Goal: Check status: Check status

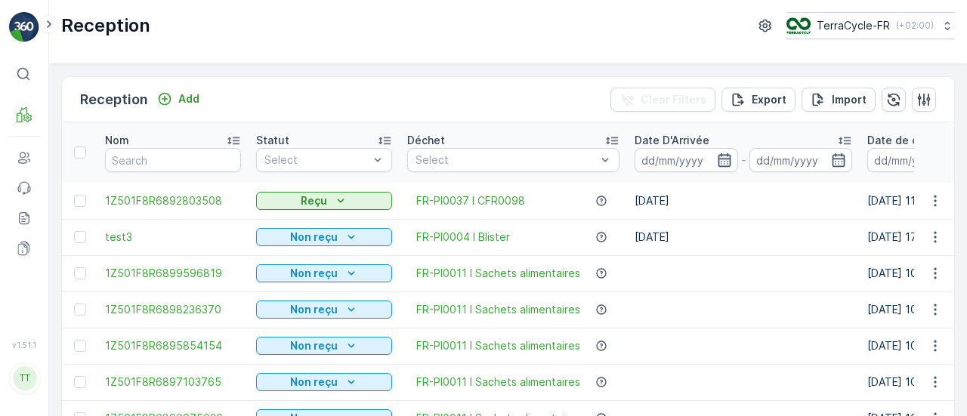
click at [720, 156] on icon "button" at bounding box center [724, 160] width 15 height 15
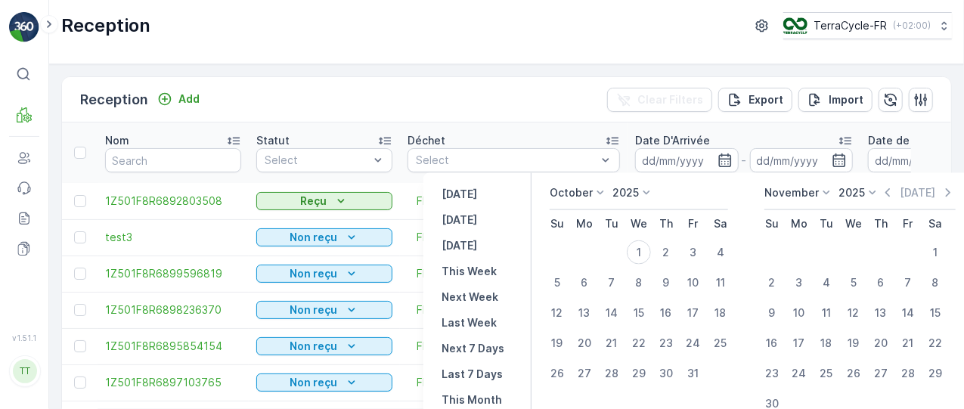
click at [579, 196] on p "October" at bounding box center [570, 192] width 43 height 15
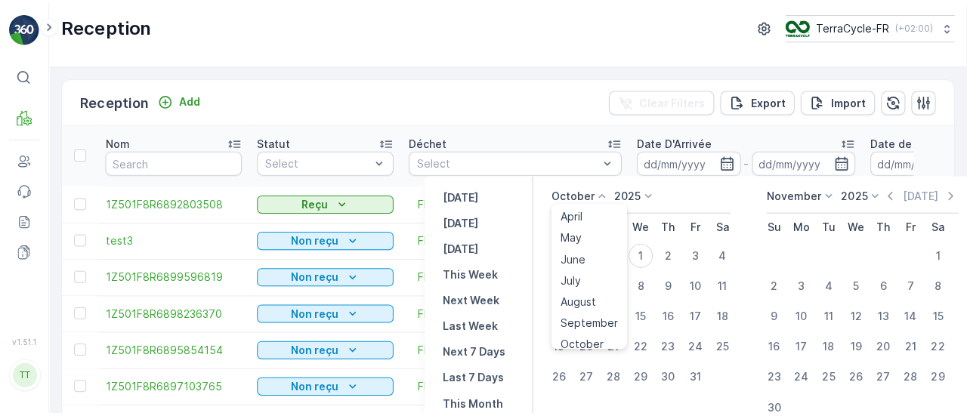
scroll to position [77, 0]
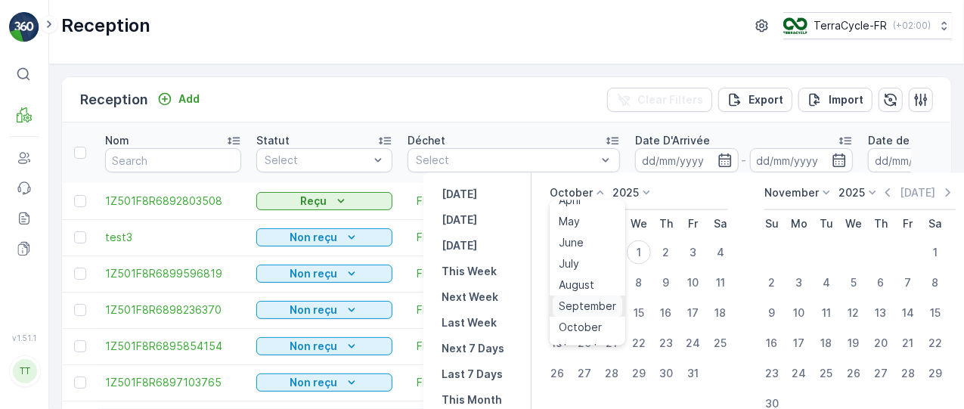
click at [585, 296] on div "September" at bounding box center [587, 306] width 70 height 21
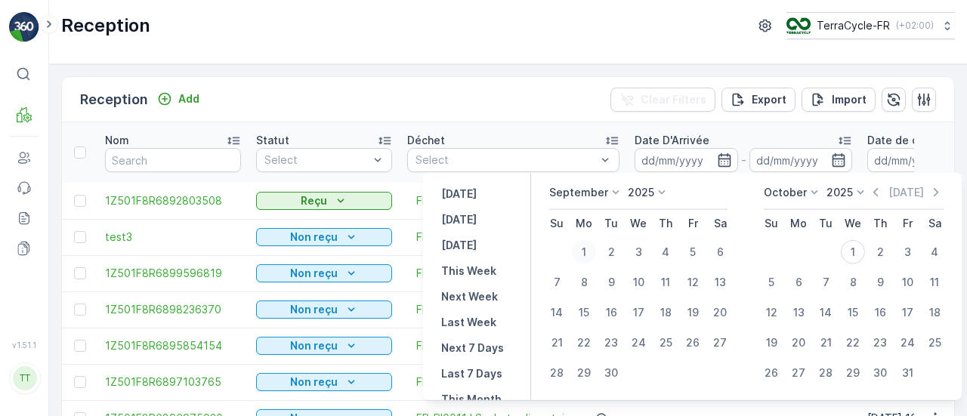
click at [587, 256] on div "1" at bounding box center [584, 252] width 24 height 24
type input "[DATE]"
click at [590, 255] on div "1" at bounding box center [584, 252] width 24 height 24
type input "[DATE]"
click at [590, 255] on div "1" at bounding box center [584, 252] width 24 height 24
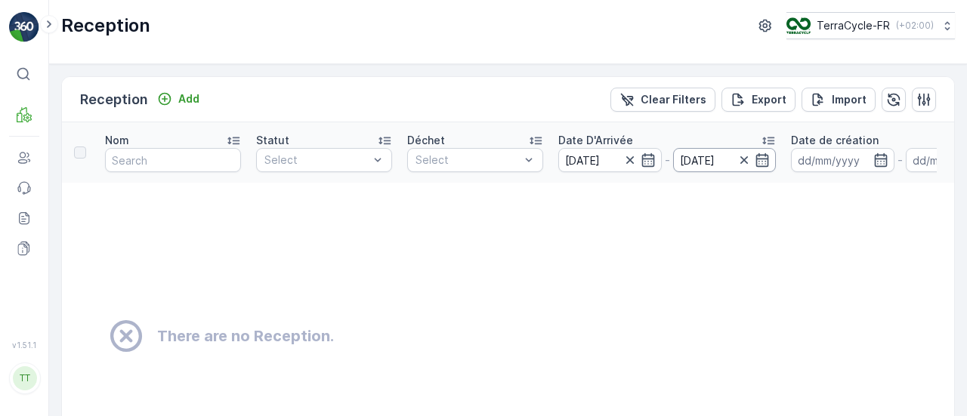
click at [692, 166] on input "[DATE]" at bounding box center [725, 160] width 104 height 24
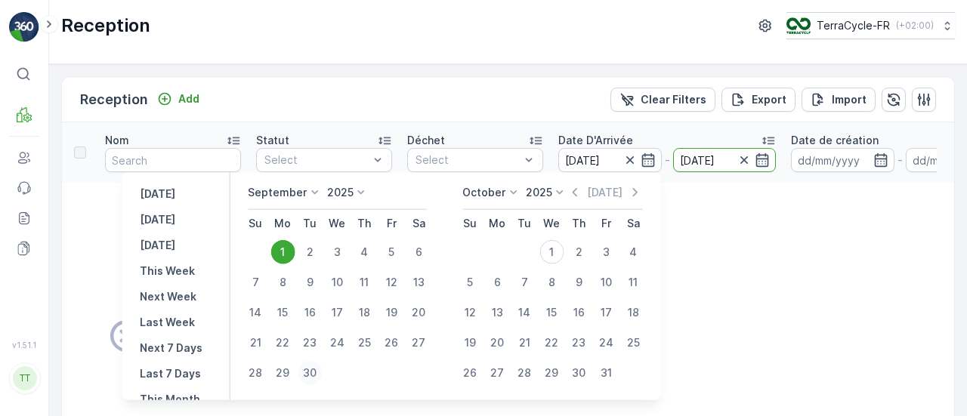
click at [313, 369] on div "30" at bounding box center [310, 373] width 24 height 24
type input "[DATE]"
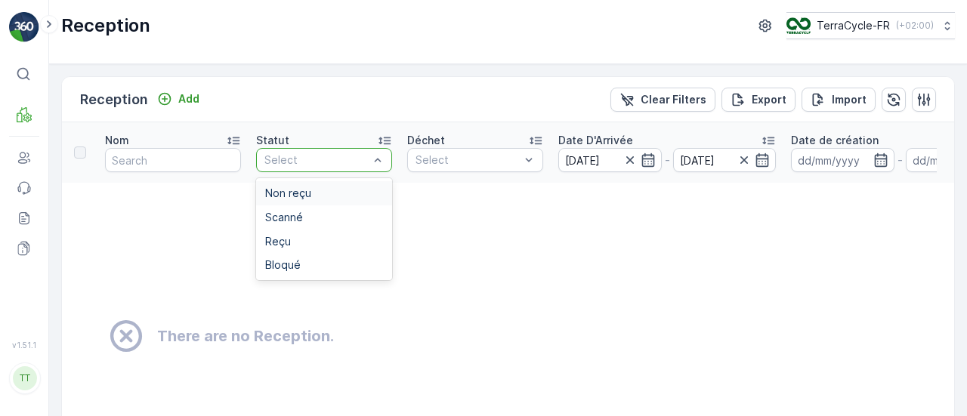
click at [303, 150] on div "Select" at bounding box center [324, 160] width 136 height 24
click at [277, 236] on span "Reçu" at bounding box center [278, 242] width 26 height 12
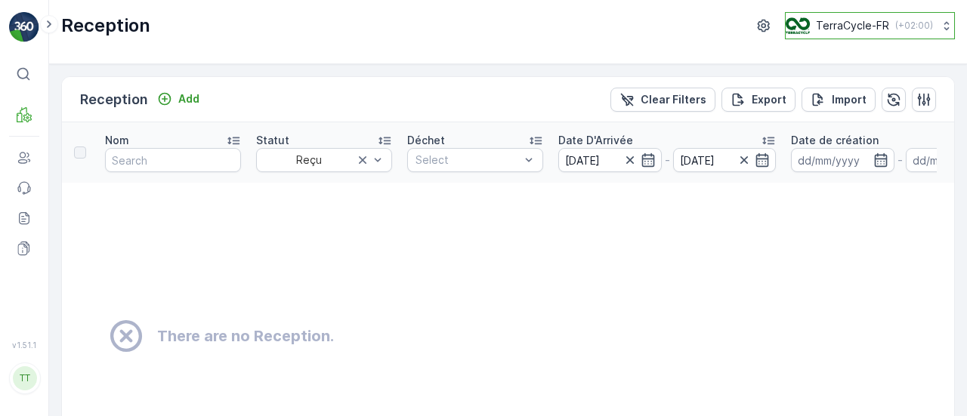
click at [824, 17] on div "TerraCycle-FR ( +02:00 )" at bounding box center [859, 25] width 147 height 17
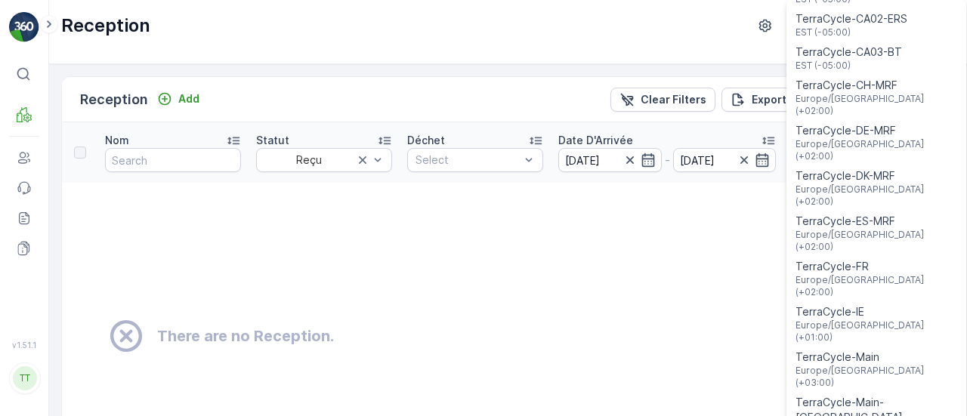
scroll to position [387, 0]
click at [830, 258] on span "TerraCycle-FR" at bounding box center [877, 265] width 162 height 15
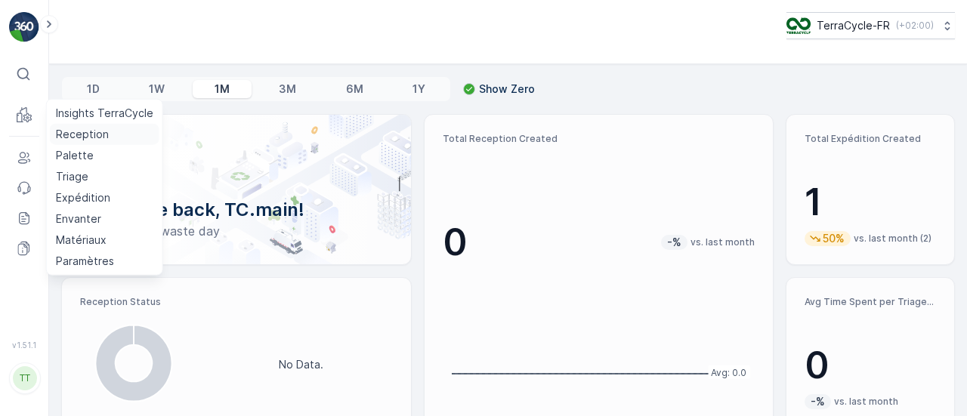
click at [60, 131] on p "Reception" at bounding box center [82, 134] width 53 height 15
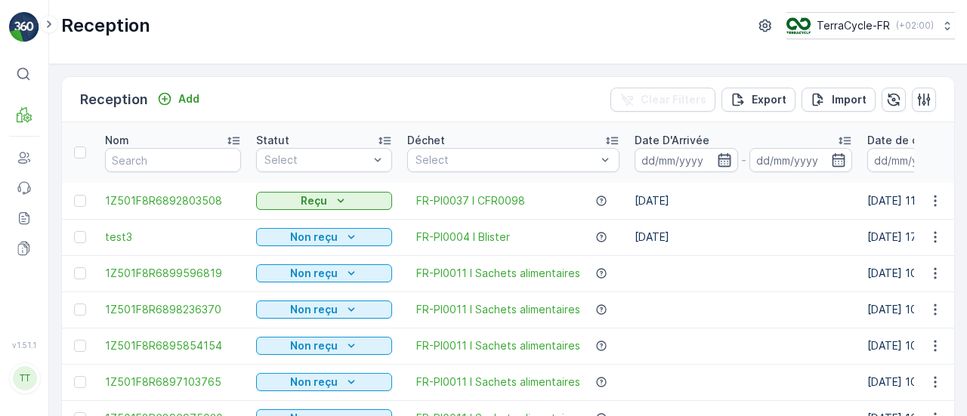
click at [725, 163] on icon "button" at bounding box center [724, 160] width 15 height 15
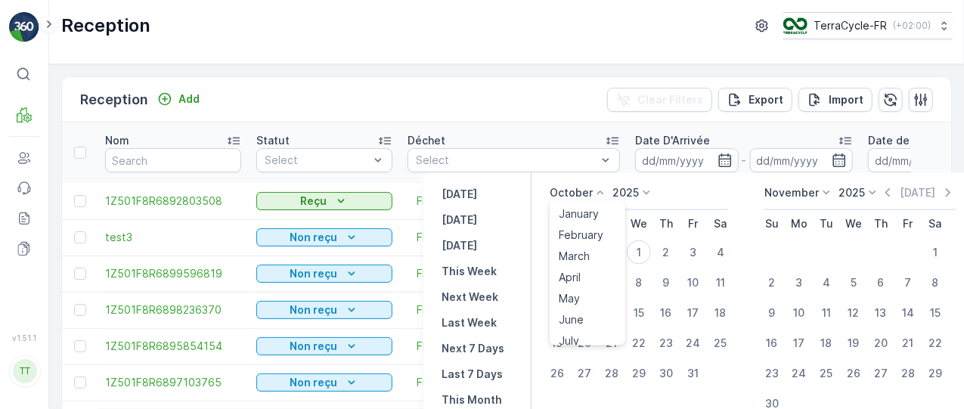
click at [565, 190] on p "October" at bounding box center [570, 192] width 43 height 15
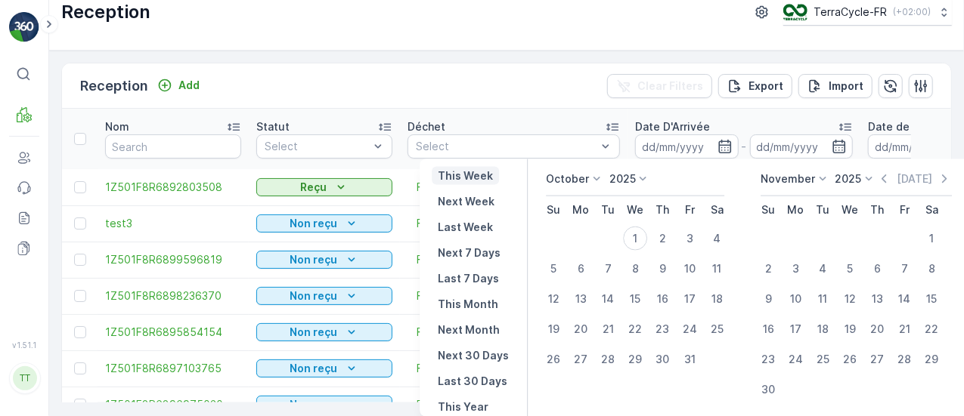
scroll to position [107, 0]
click at [454, 350] on p "Last 30 Days" at bounding box center [473, 356] width 70 height 15
type input "02.09.2025"
type input "01.10.2025"
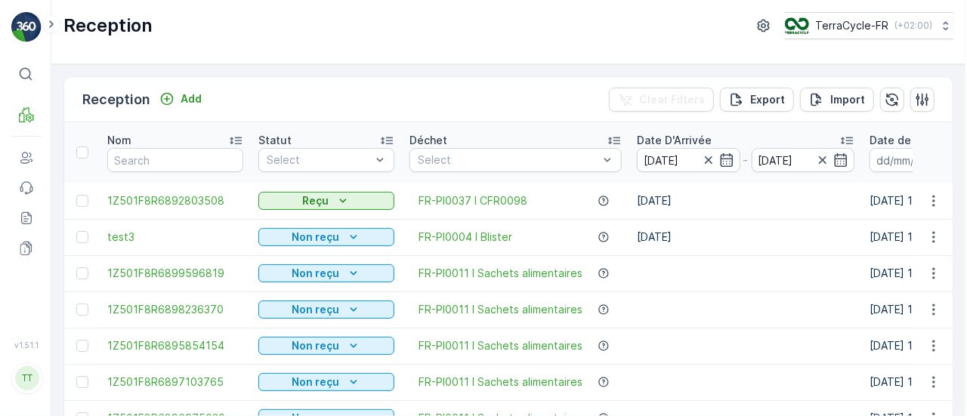
scroll to position [0, 0]
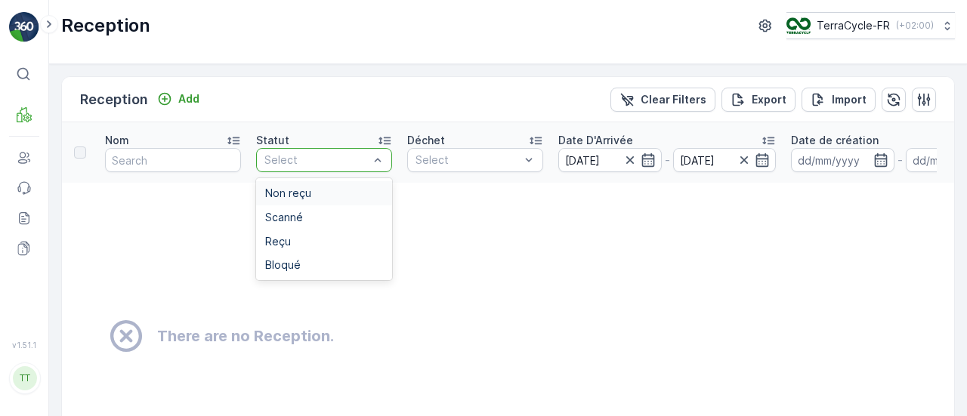
click at [305, 167] on div "Select" at bounding box center [324, 160] width 136 height 24
click at [277, 243] on span "Reçu" at bounding box center [278, 242] width 26 height 12
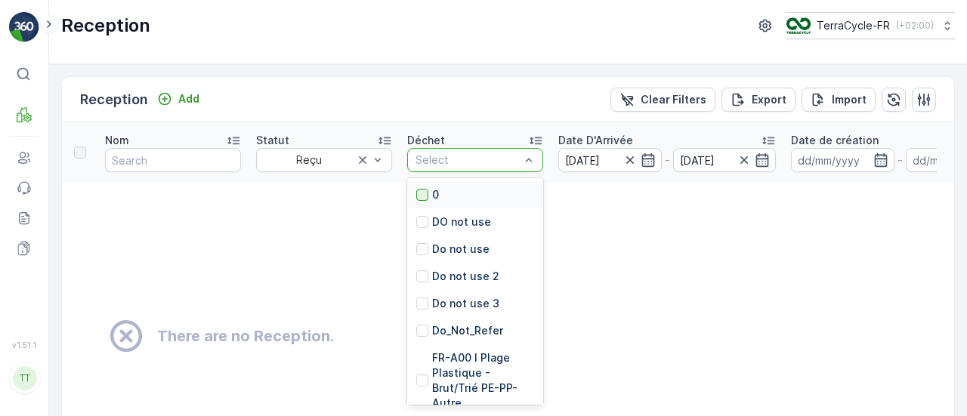
click at [426, 197] on div at bounding box center [422, 195] width 12 height 12
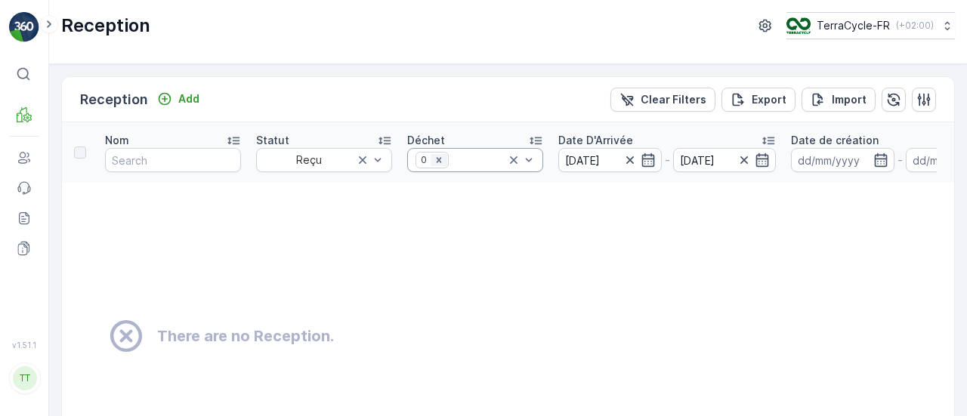
click at [438, 163] on icon "Remove 0" at bounding box center [439, 160] width 11 height 11
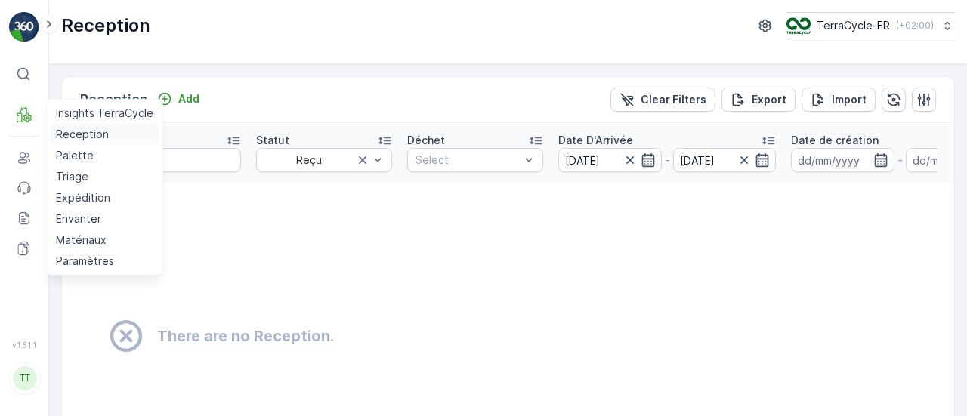
click at [70, 141] on p "Reception" at bounding box center [82, 134] width 53 height 15
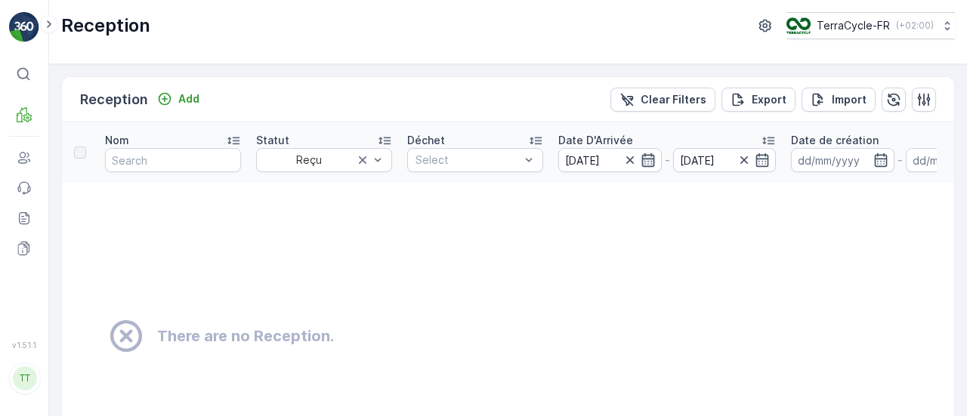
click at [645, 162] on icon "button" at bounding box center [648, 160] width 15 height 15
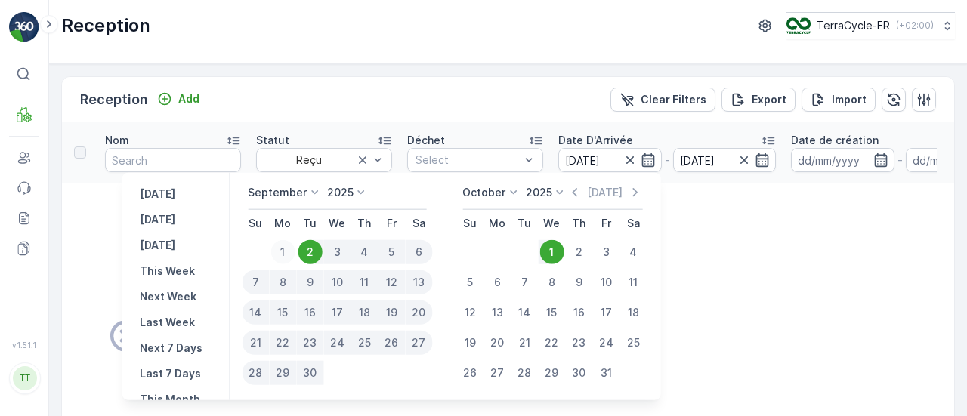
click at [287, 248] on div "1" at bounding box center [283, 252] width 24 height 24
type input "[DATE]"
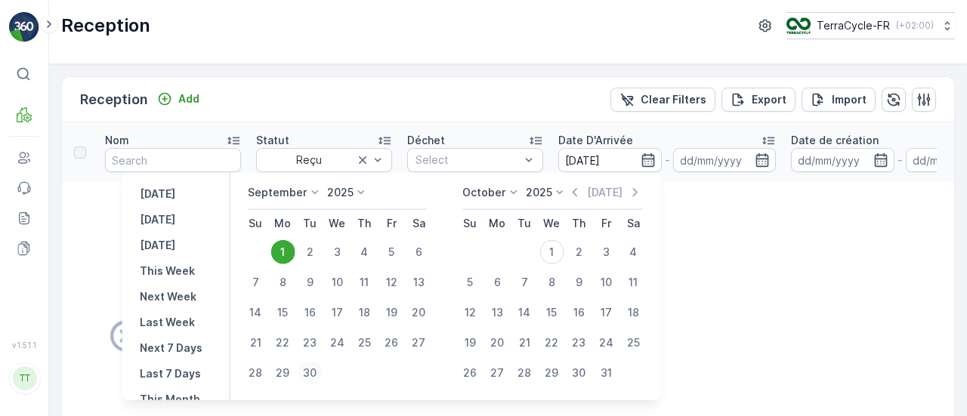
click at [309, 372] on div "30" at bounding box center [310, 373] width 24 height 24
type input "[DATE]"
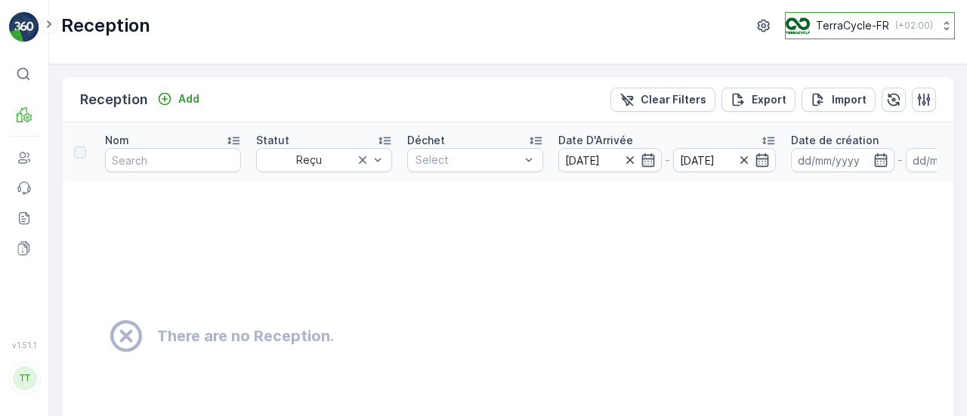
click at [878, 22] on p "TerraCycle-FR" at bounding box center [852, 25] width 73 height 15
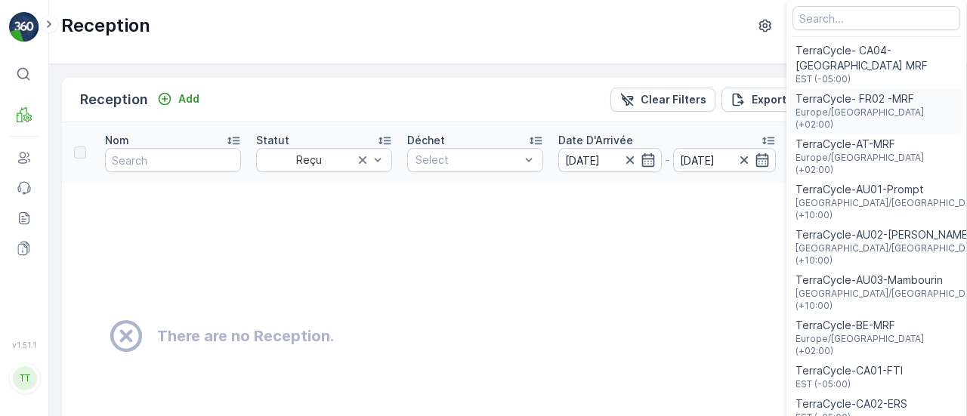
click at [836, 102] on span "TerraCycle- FR02 -MRF" at bounding box center [877, 98] width 162 height 15
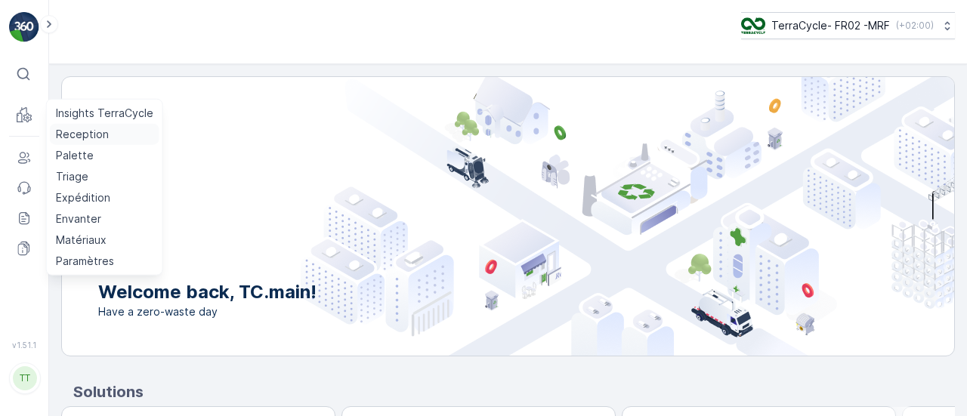
click at [76, 137] on p "Reception" at bounding box center [82, 134] width 53 height 15
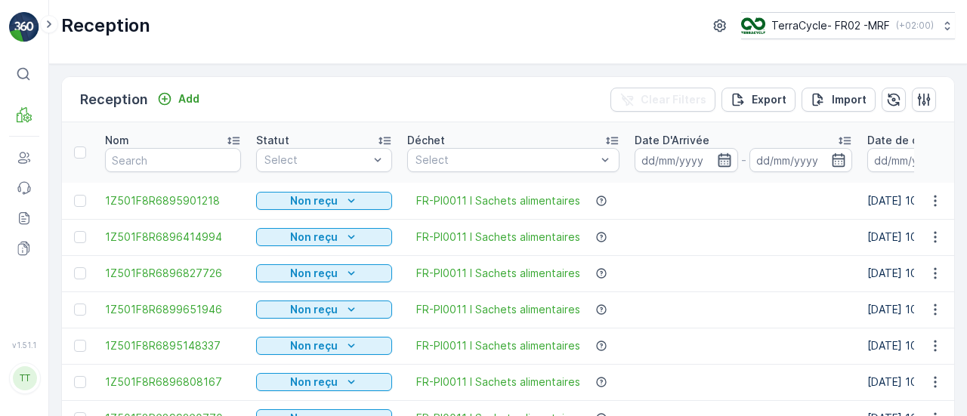
click at [726, 159] on icon "button" at bounding box center [724, 160] width 13 height 14
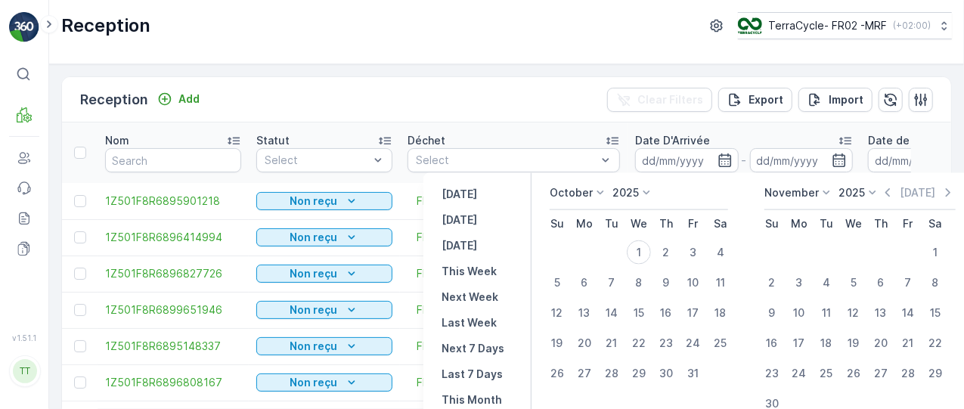
click at [578, 193] on p "October" at bounding box center [570, 192] width 43 height 15
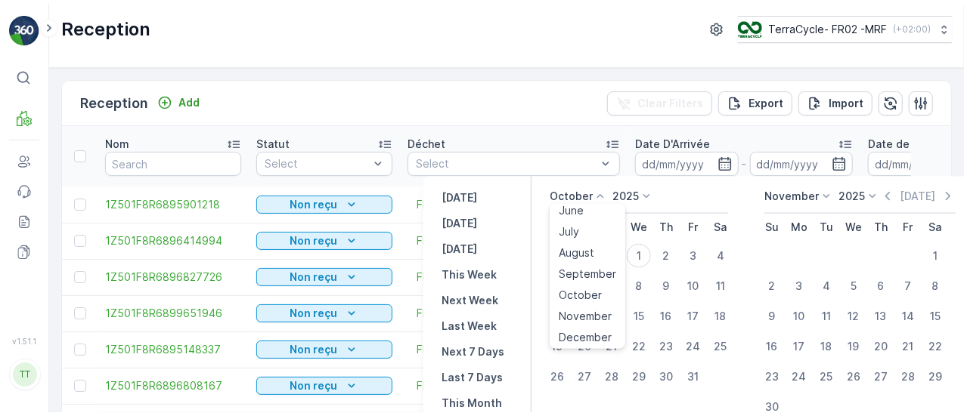
scroll to position [114, 0]
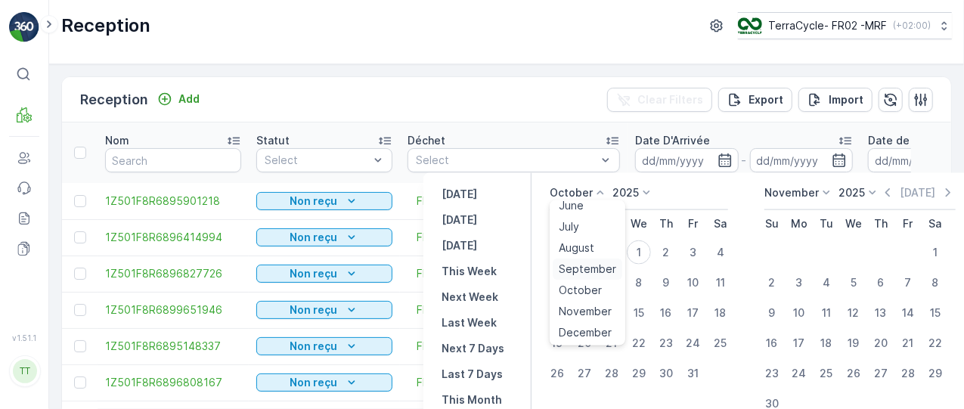
click at [580, 269] on span "September" at bounding box center [587, 269] width 57 height 15
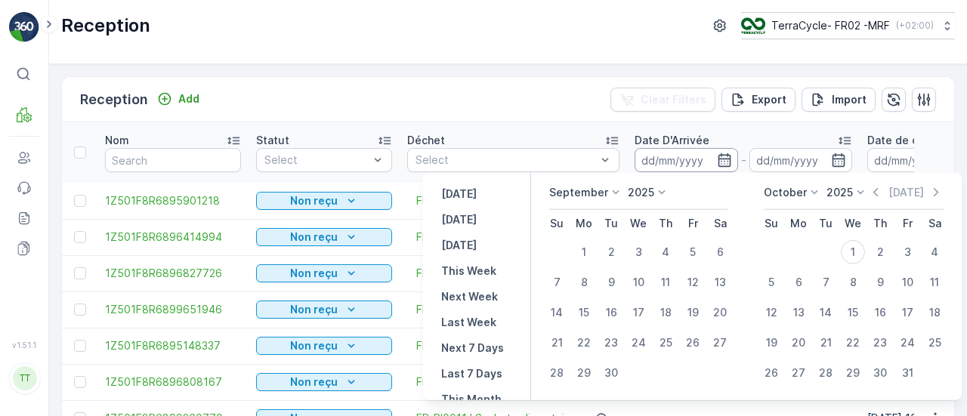
click at [686, 164] on input at bounding box center [687, 160] width 104 height 24
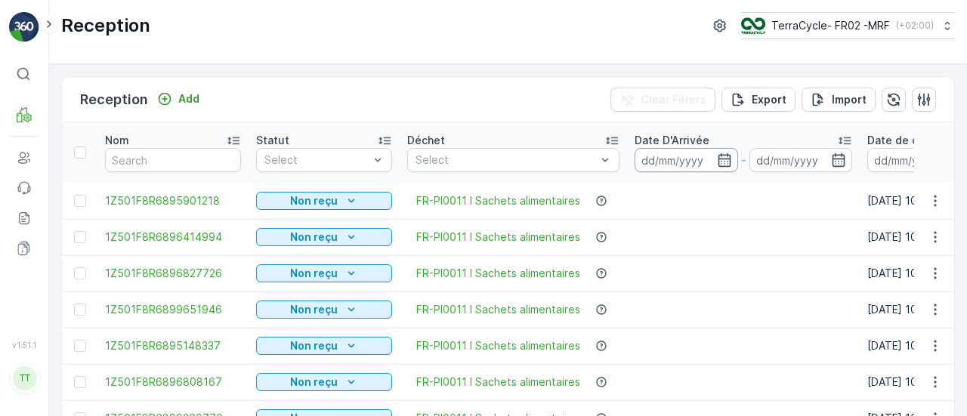
click at [686, 164] on input at bounding box center [687, 160] width 104 height 24
click at [789, 162] on input at bounding box center [802, 160] width 104 height 24
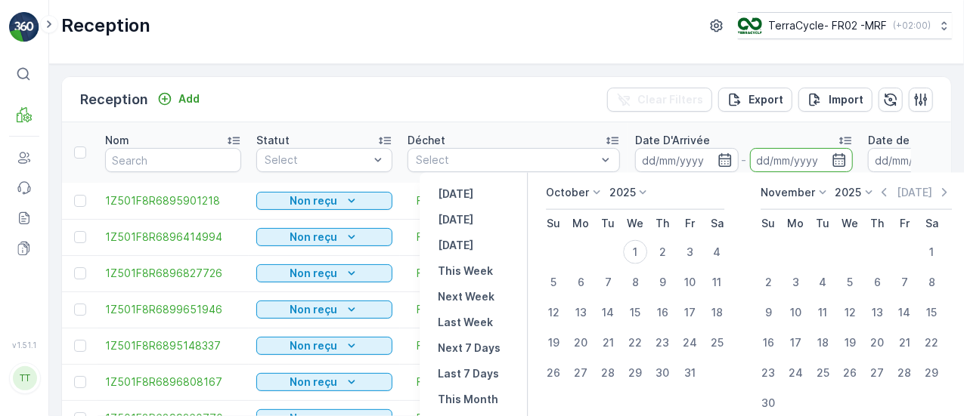
scroll to position [14, 0]
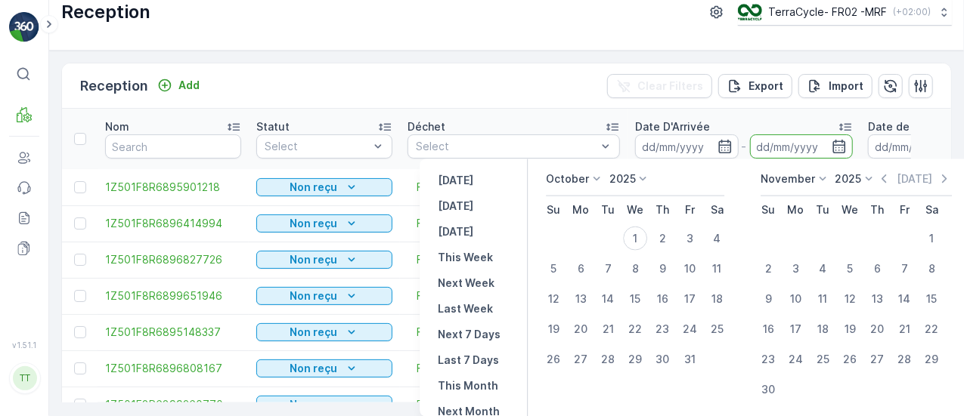
click at [580, 174] on p "October" at bounding box center [567, 179] width 43 height 15
click at [571, 255] on span "September" at bounding box center [583, 255] width 57 height 15
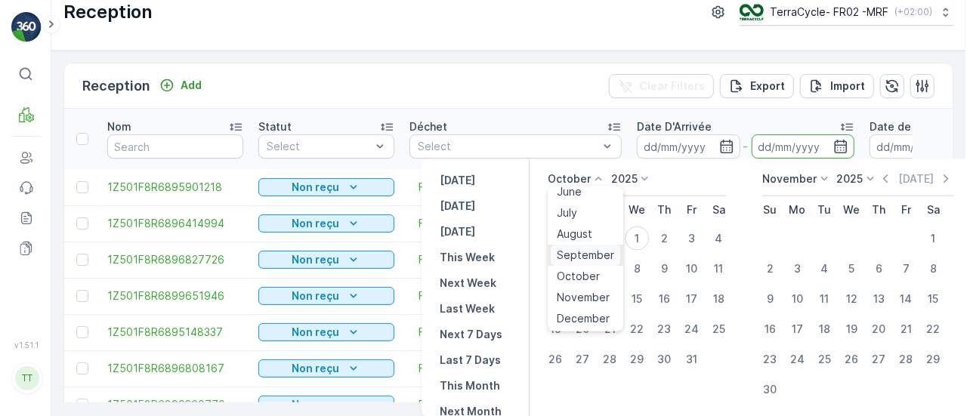
scroll to position [0, 0]
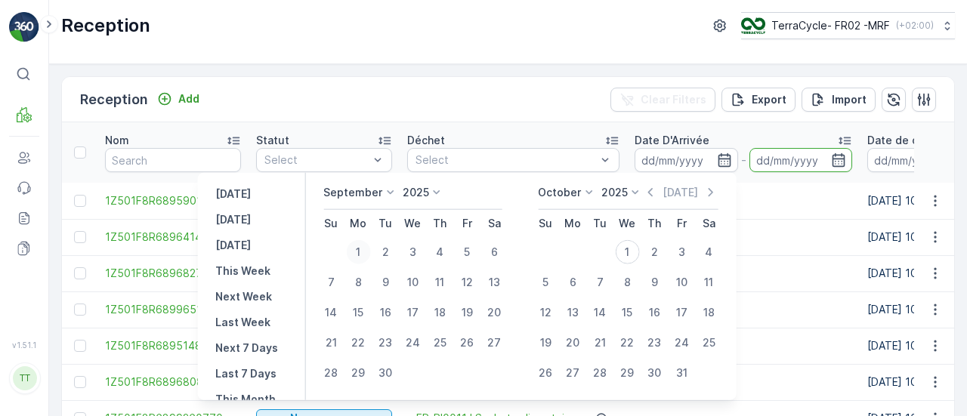
click at [363, 257] on div "1" at bounding box center [358, 252] width 24 height 24
type input "[DATE]"
click at [387, 370] on div "30" at bounding box center [385, 373] width 24 height 24
type input "[DATE]"
click at [387, 370] on div "30" at bounding box center [385, 373] width 24 height 24
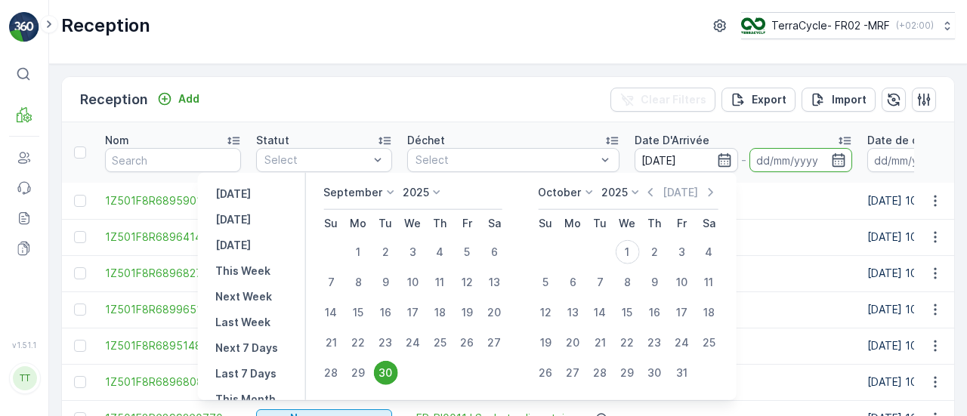
type input "[DATE]"
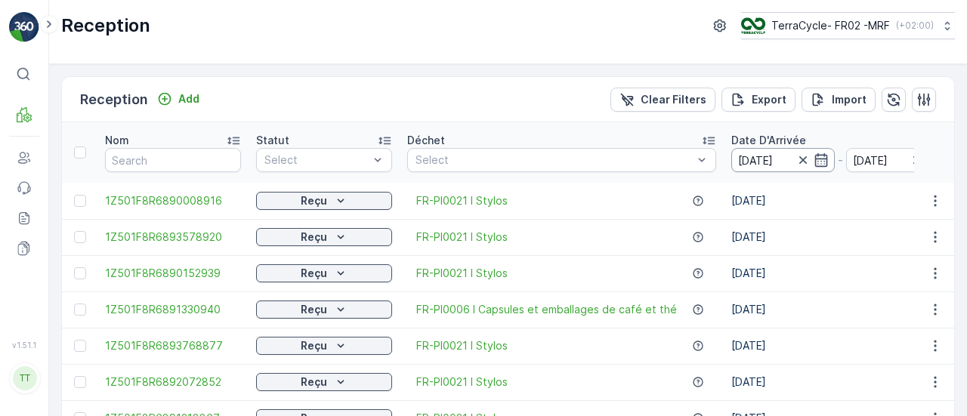
click at [788, 159] on input "[DATE]" at bounding box center [784, 160] width 104 height 24
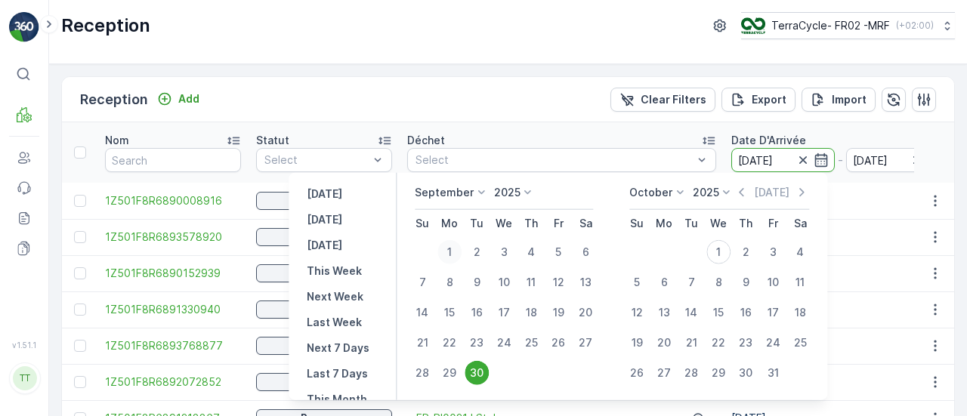
click at [461, 251] on div "1" at bounding box center [450, 252] width 24 height 24
type input "[DATE]"
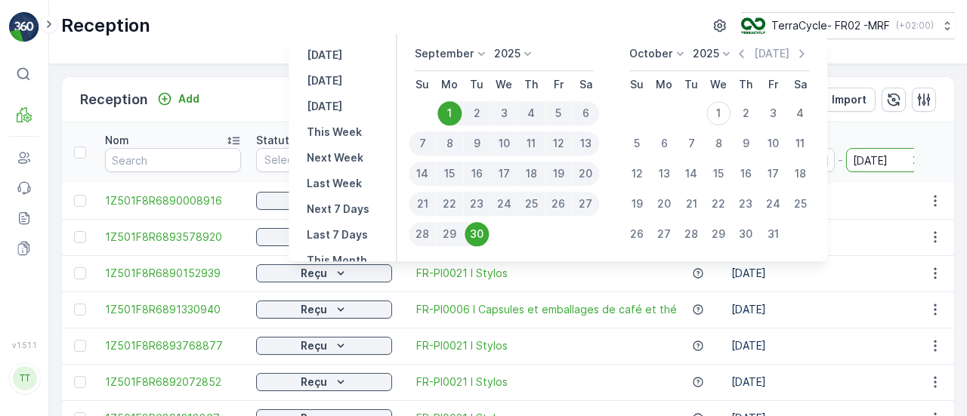
scroll to position [139, 0]
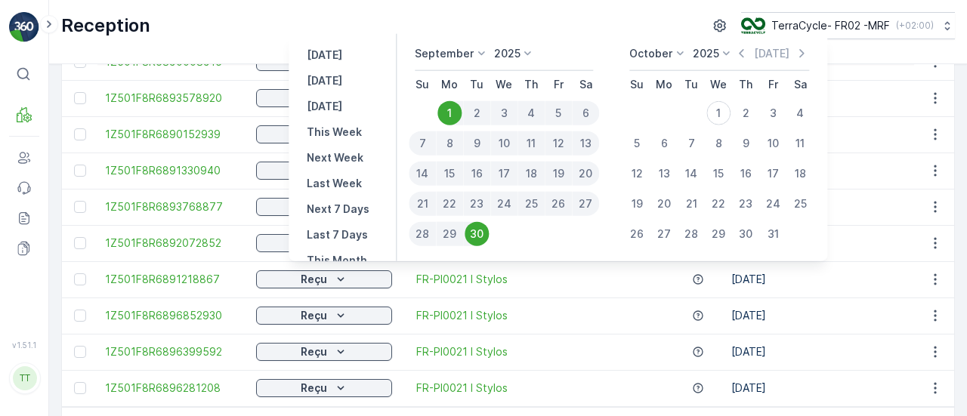
click at [859, 52] on div "Reception TerraCycle- FR02 -MRF ( +02:00 )" at bounding box center [508, 32] width 918 height 64
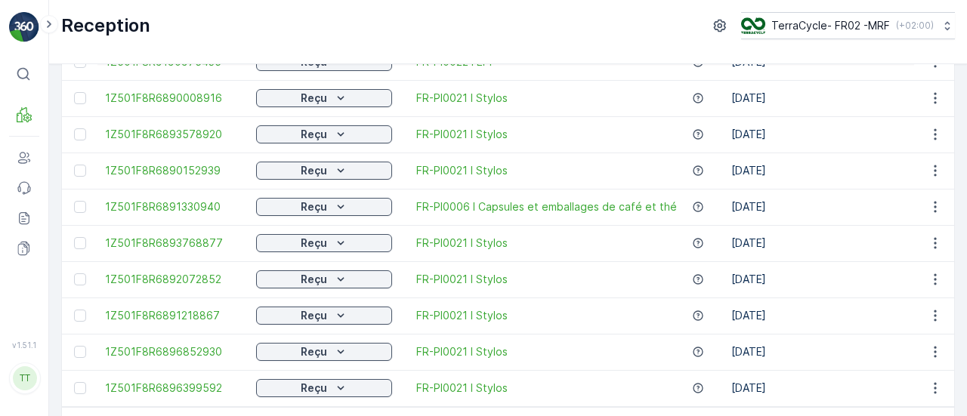
scroll to position [175, 0]
